Goal: Contribute content

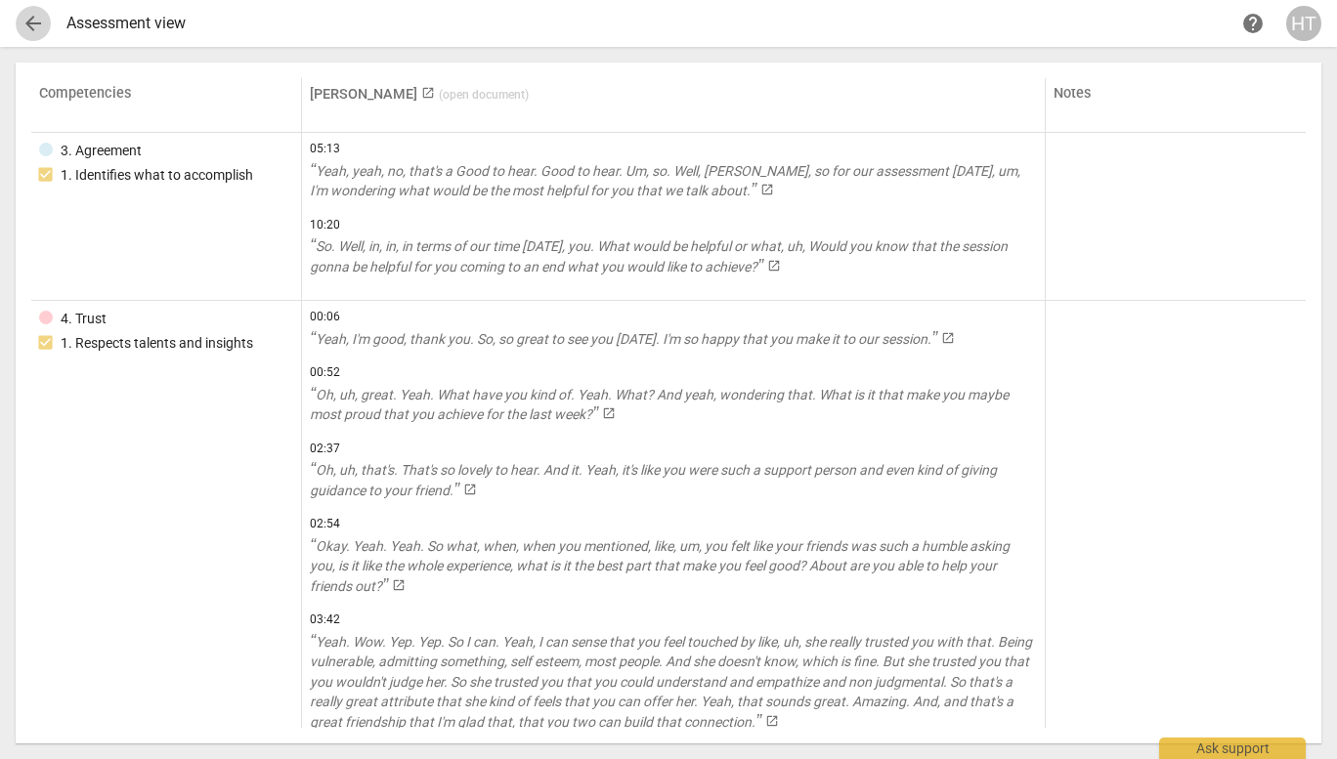
click at [35, 33] on span "arrow_back" at bounding box center [33, 23] width 23 height 23
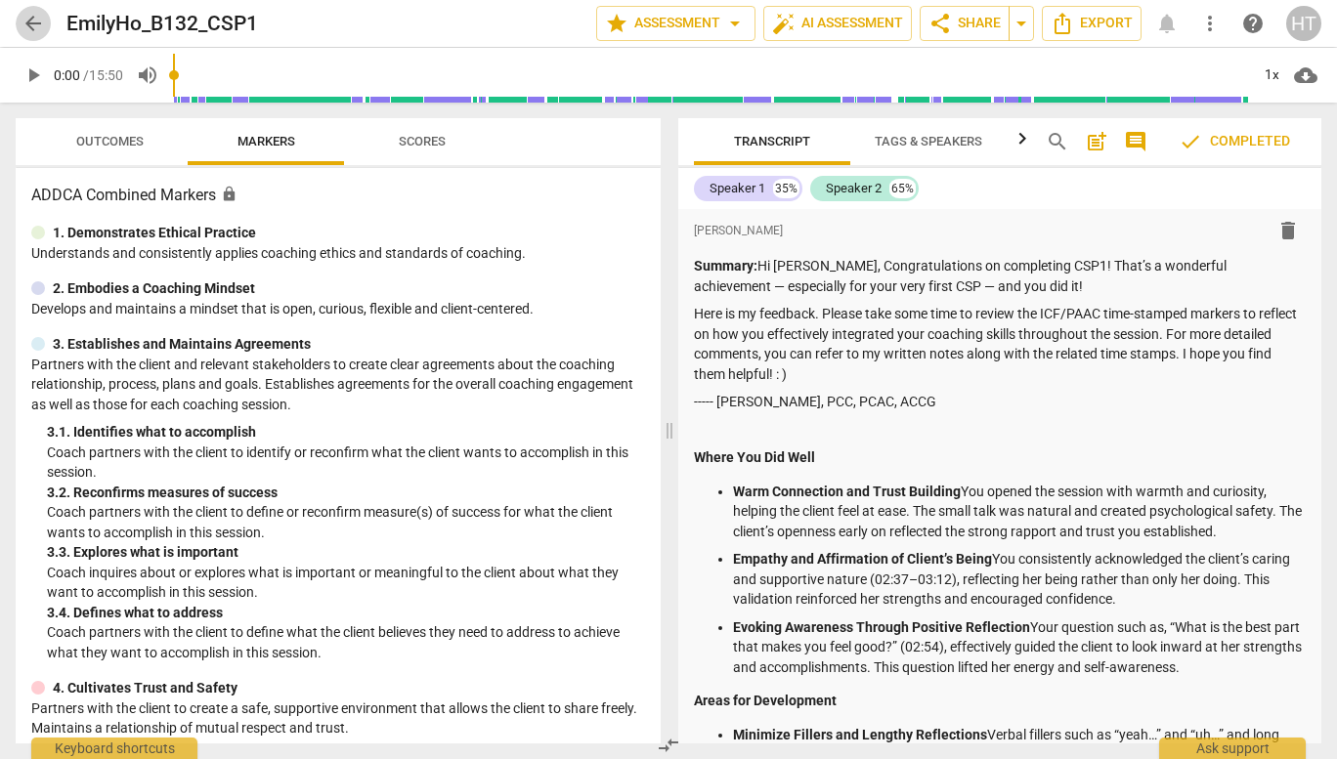
click at [38, 31] on span "arrow_back" at bounding box center [33, 23] width 23 height 23
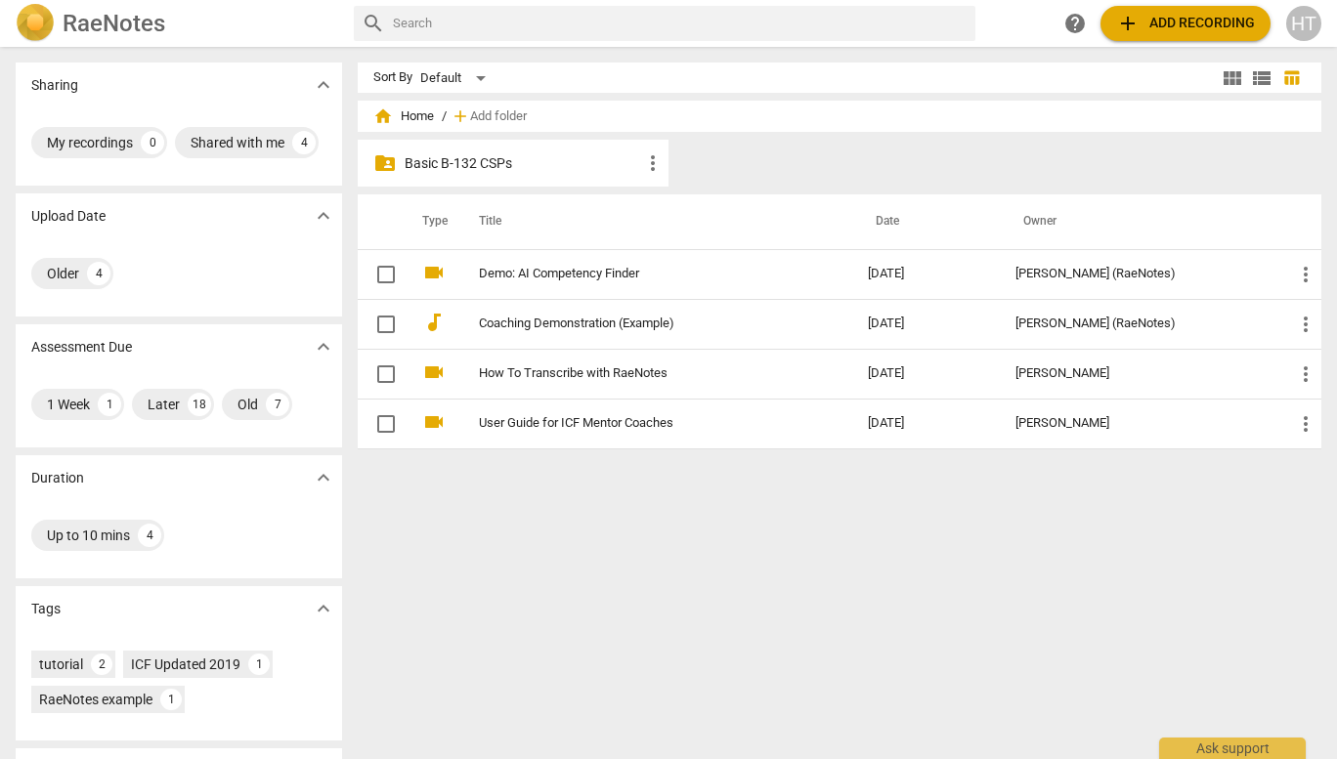
click at [504, 168] on p "Basic B-132 CSPs" at bounding box center [523, 163] width 237 height 21
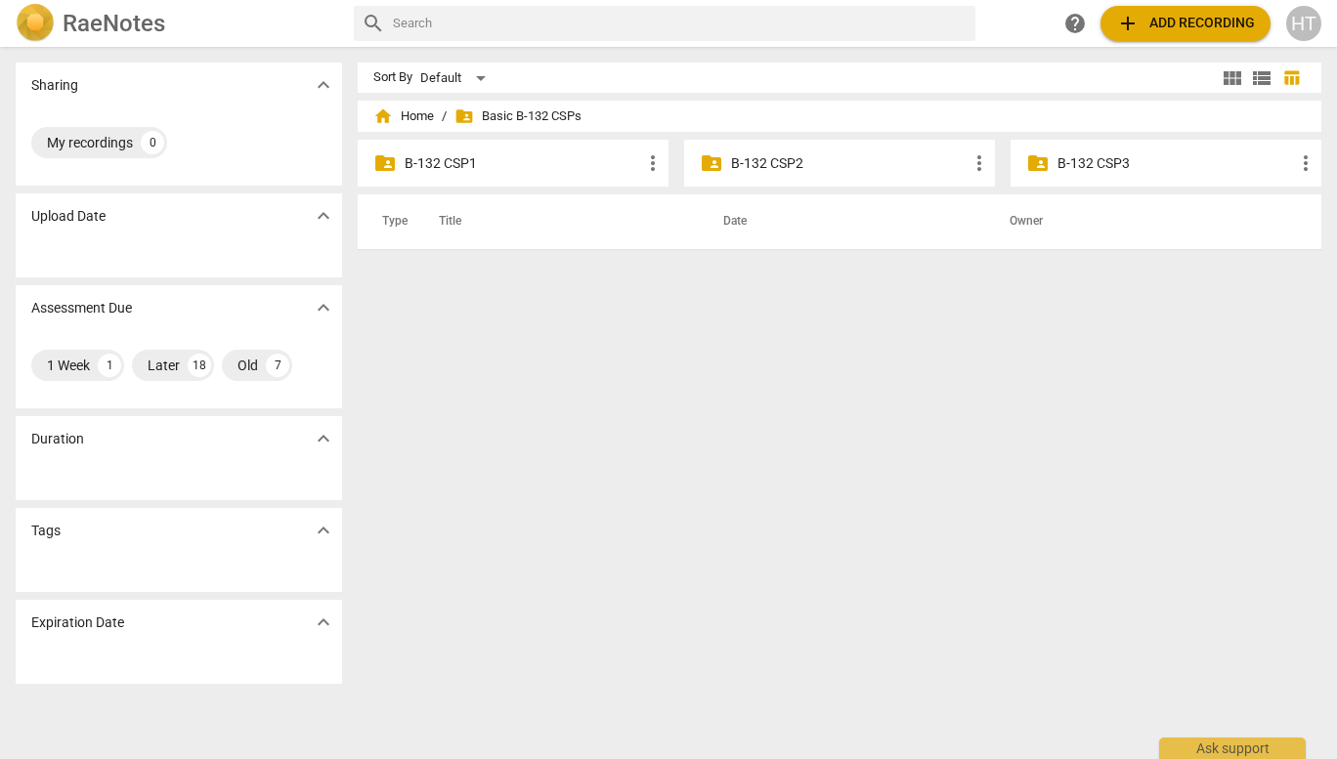
click at [816, 169] on p "B-132 CSP2" at bounding box center [849, 163] width 237 height 21
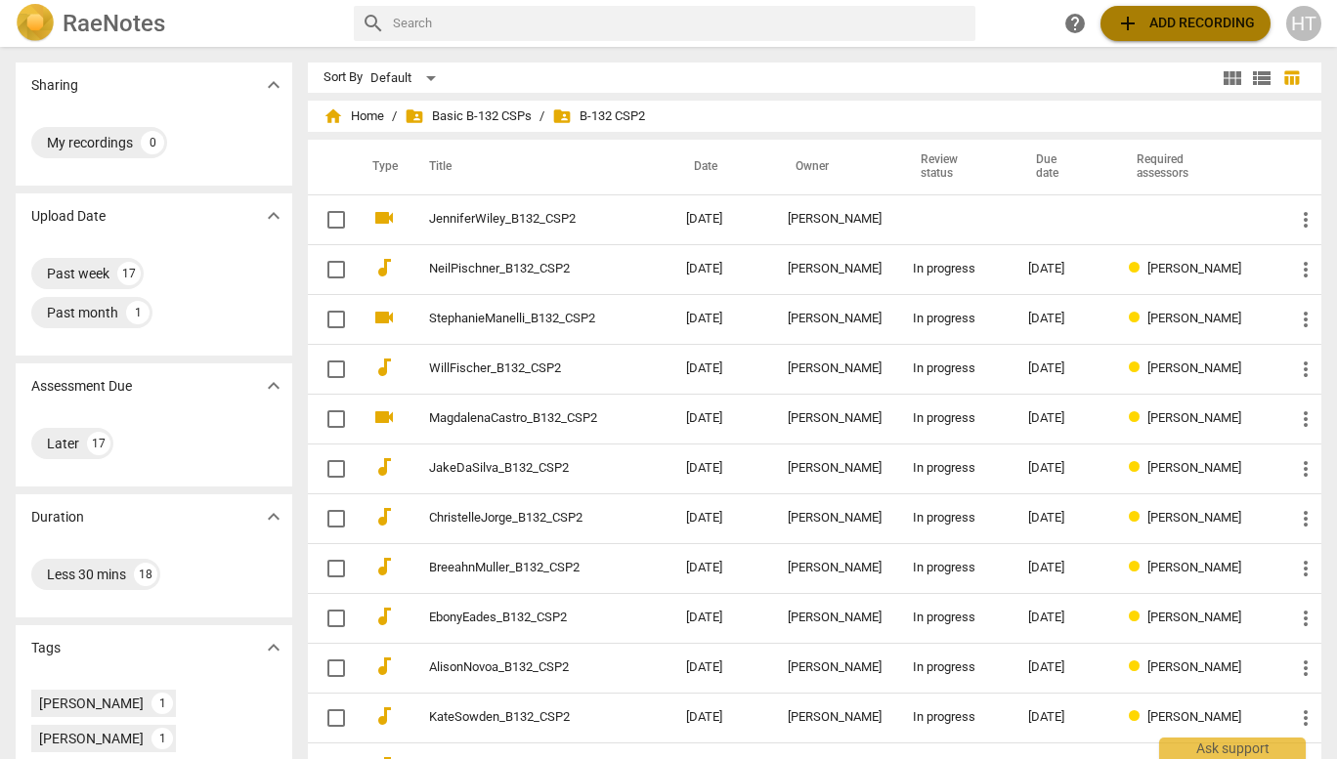
click at [1189, 30] on span "add Add recording" at bounding box center [1185, 23] width 139 height 23
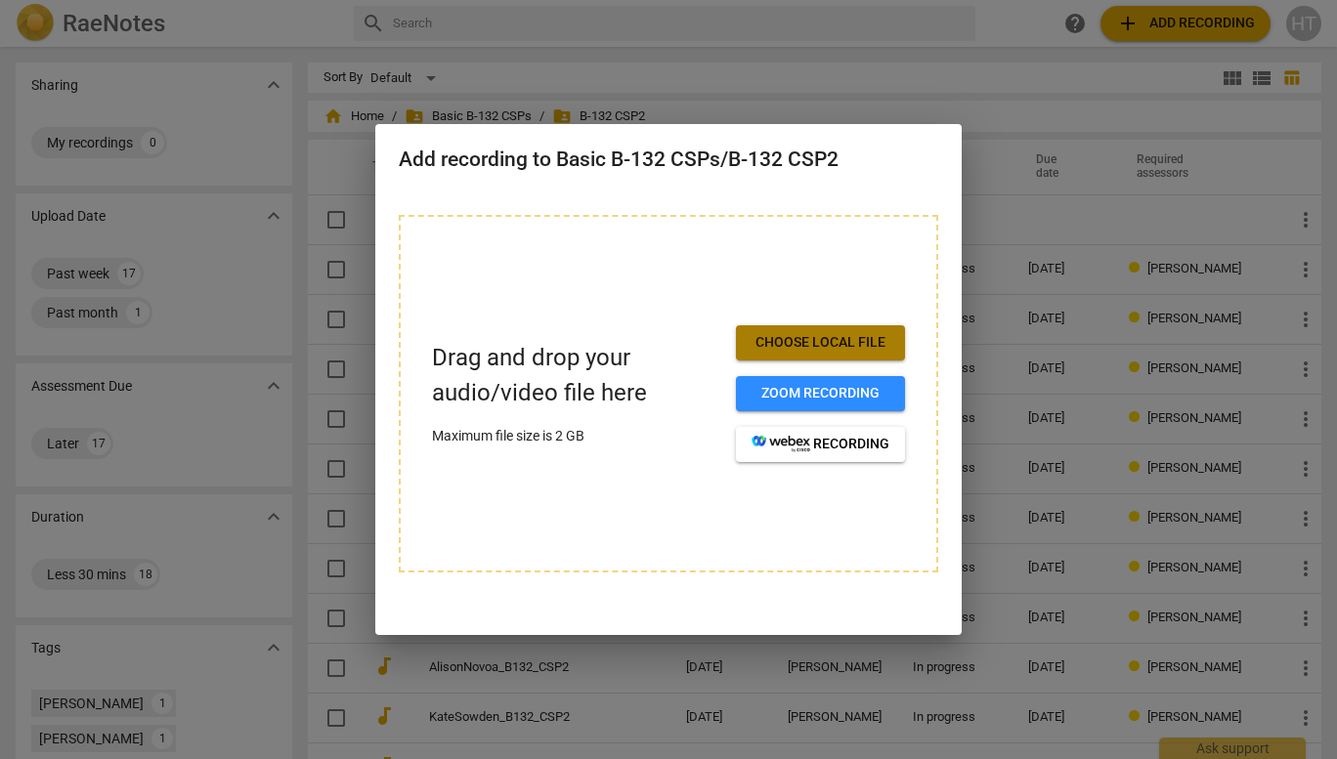
click at [838, 344] on span "Choose local file" at bounding box center [821, 343] width 138 height 20
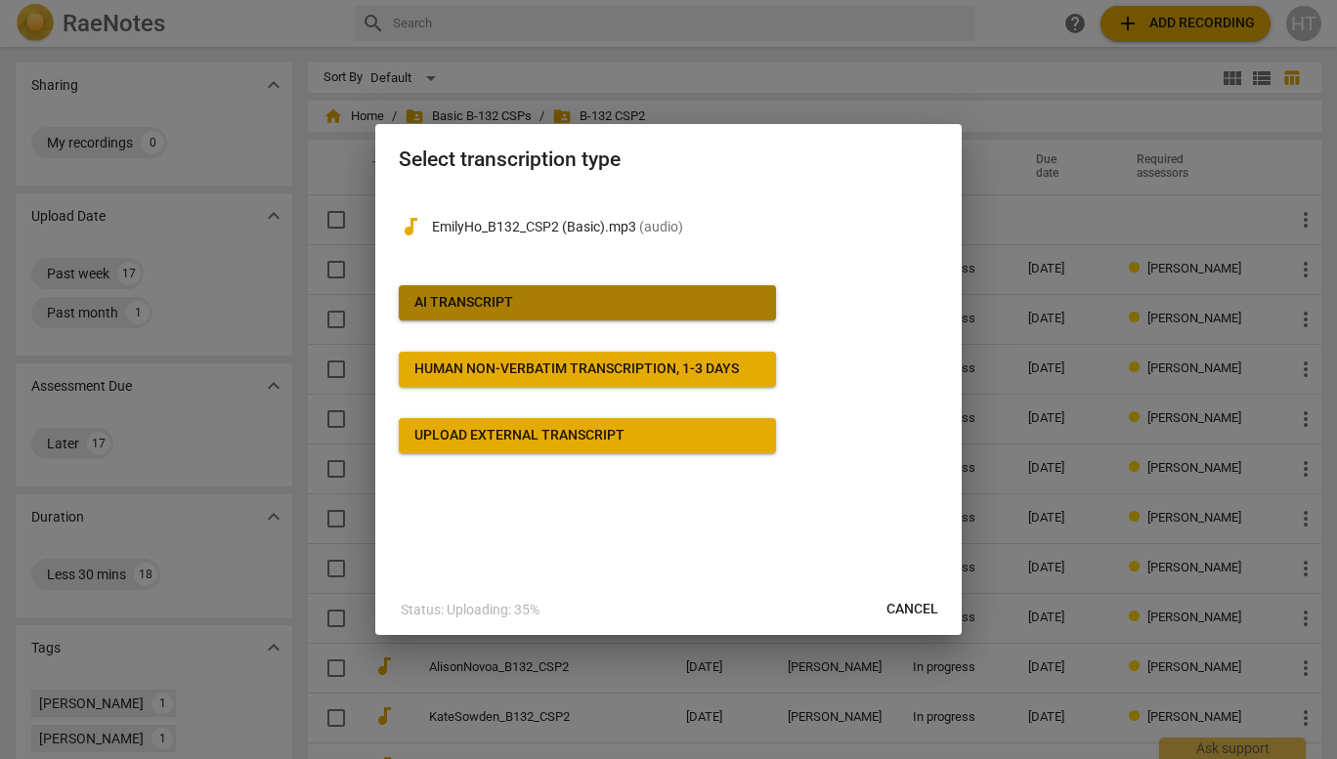
click at [657, 303] on span "AI Transcript" at bounding box center [587, 303] width 346 height 20
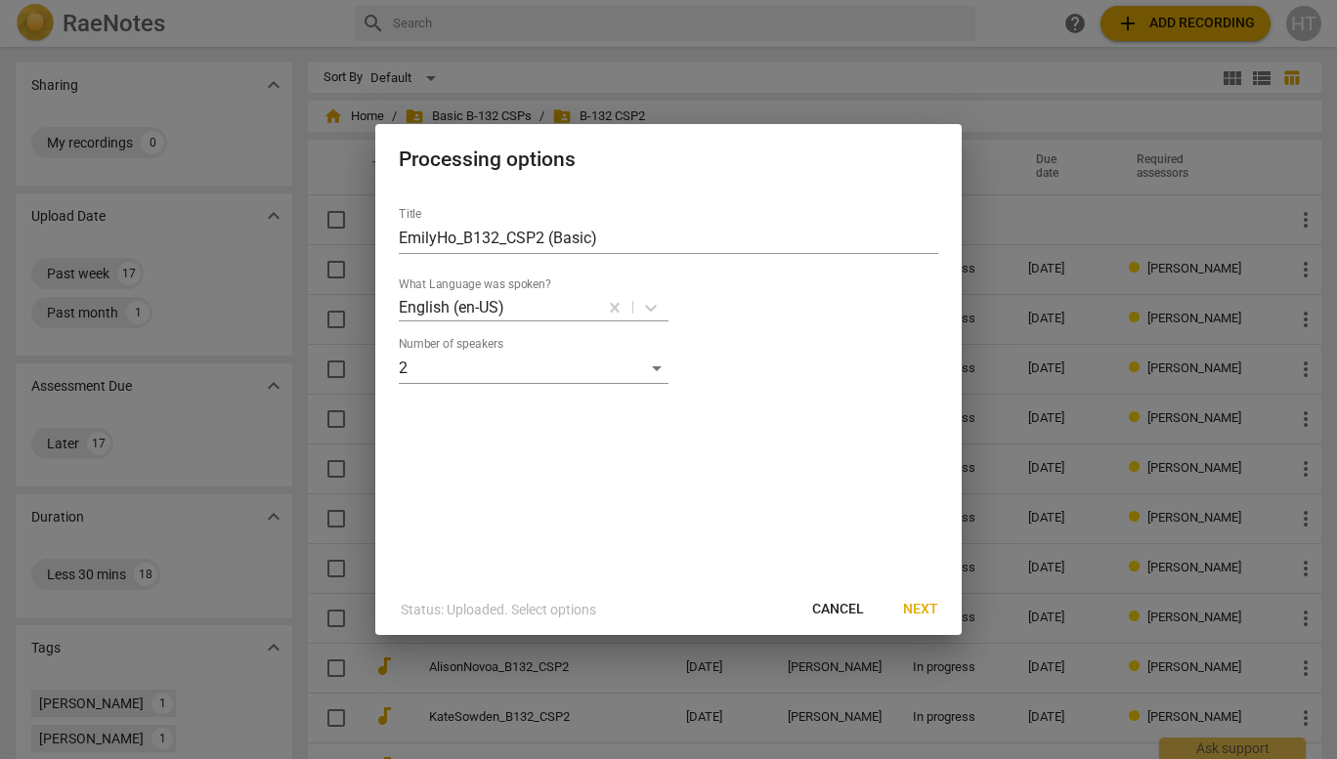
click at [929, 610] on span "Next" at bounding box center [920, 610] width 35 height 20
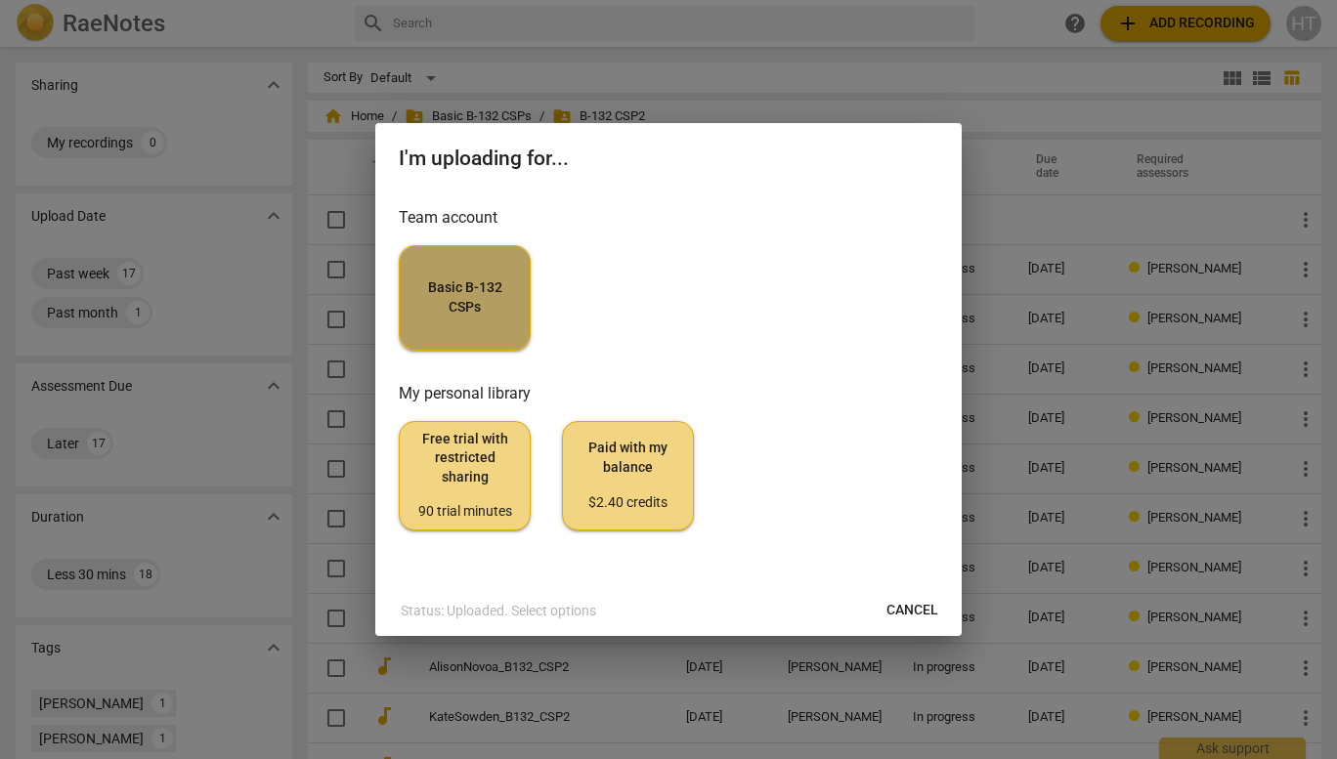
click at [464, 313] on span "Basic B-132 CSPs" at bounding box center [464, 298] width 99 height 38
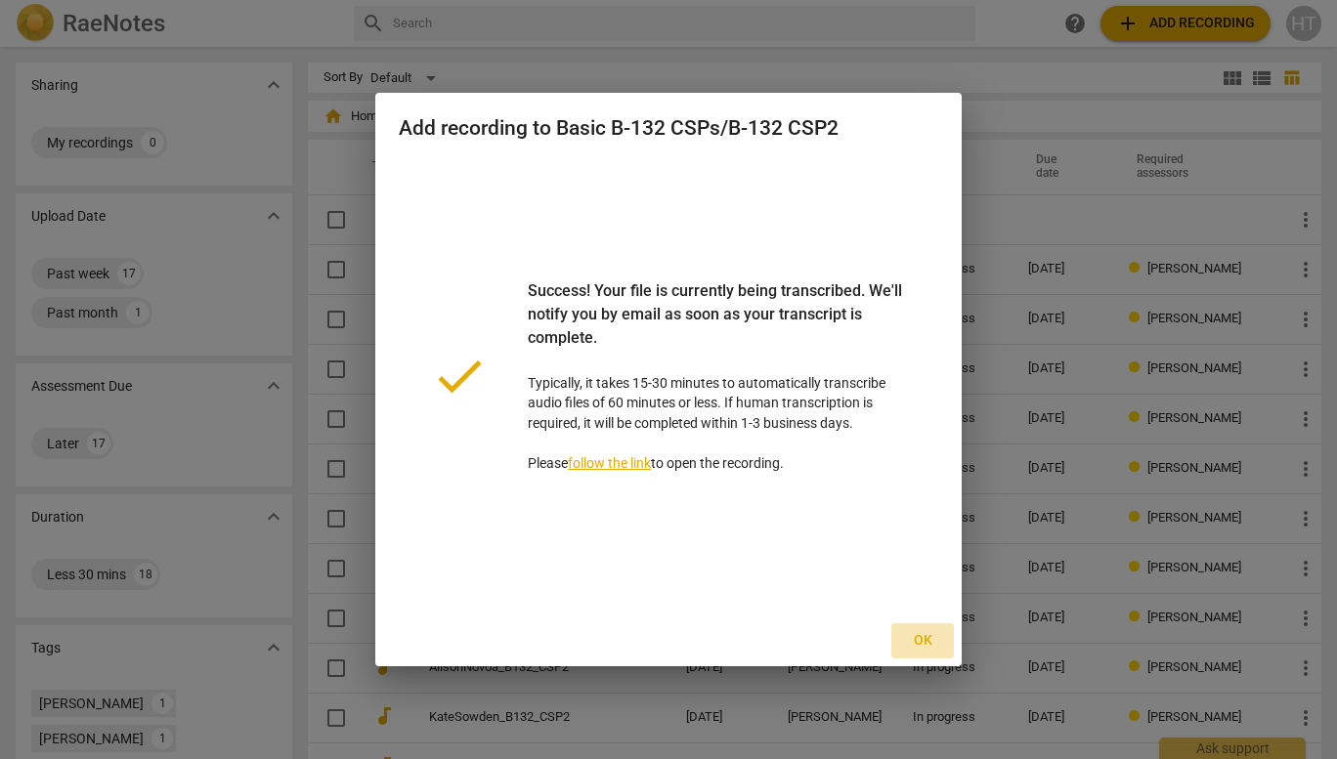
click at [919, 644] on span "Ok" at bounding box center [922, 641] width 31 height 20
